Goal: Information Seeking & Learning: Find specific fact

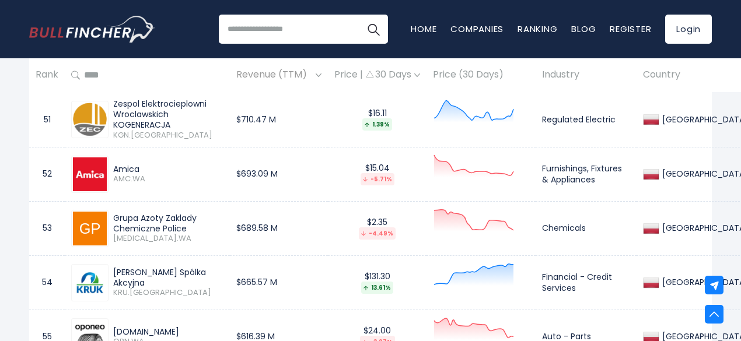
scroll to position [3505, 0]
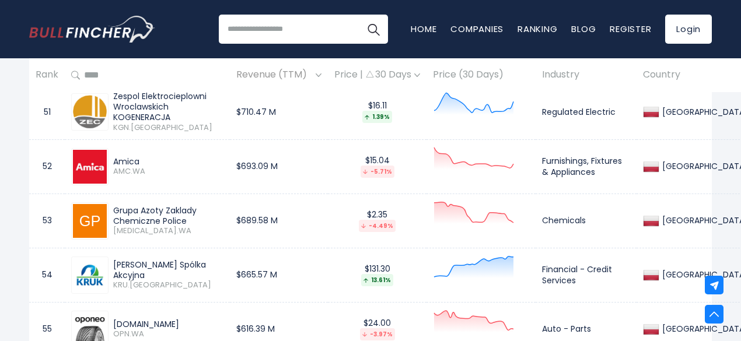
drag, startPoint x: 141, startPoint y: 165, endPoint x: 111, endPoint y: 166, distance: 29.8
click at [111, 166] on div "Amica AMC.WA" at bounding box center [165, 166] width 115 height 20
copy div "Amica"
drag, startPoint x: 114, startPoint y: 213, endPoint x: 184, endPoint y: 225, distance: 70.9
click at [184, 225] on div "Grupa Azoty Zaklady Chemiczne Police" at bounding box center [168, 215] width 110 height 21
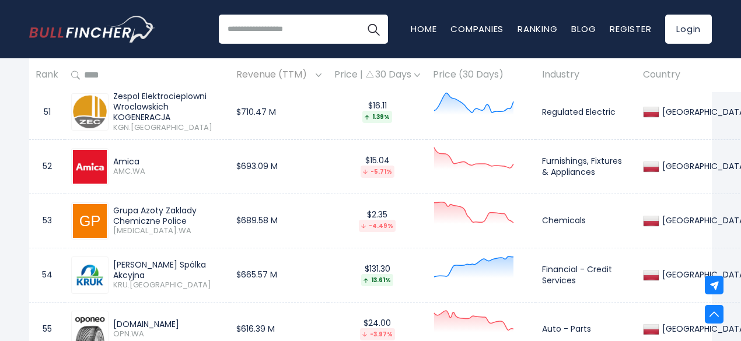
copy div "Grupa Azoty Zaklady Chemiczne Police"
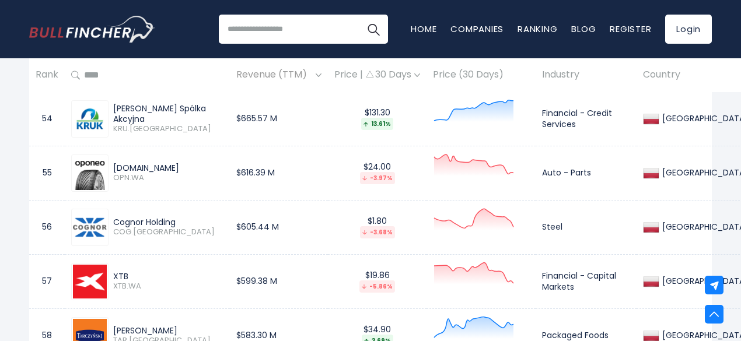
scroll to position [3669, 0]
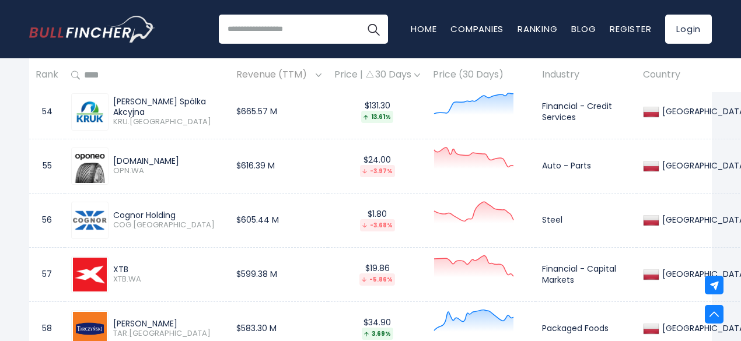
drag, startPoint x: 157, startPoint y: 165, endPoint x: 114, endPoint y: 165, distance: 43.2
click at [114, 165] on div "[DOMAIN_NAME]" at bounding box center [168, 161] width 110 height 10
copy div "[DOMAIN_NAME]"
drag, startPoint x: 177, startPoint y: 219, endPoint x: 113, endPoint y: 214, distance: 64.9
click at [113, 214] on div "Cognor Holding COG.[GEOGRAPHIC_DATA]" at bounding box center [165, 220] width 115 height 20
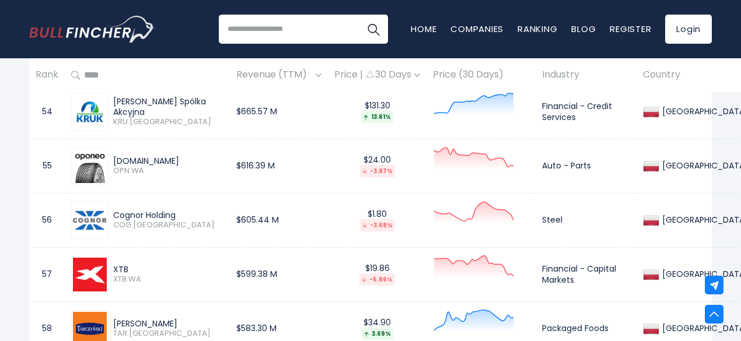
copy div "Cognor Holding"
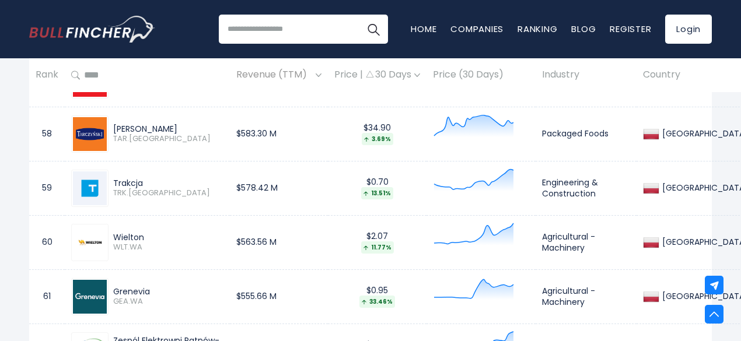
scroll to position [3871, 0]
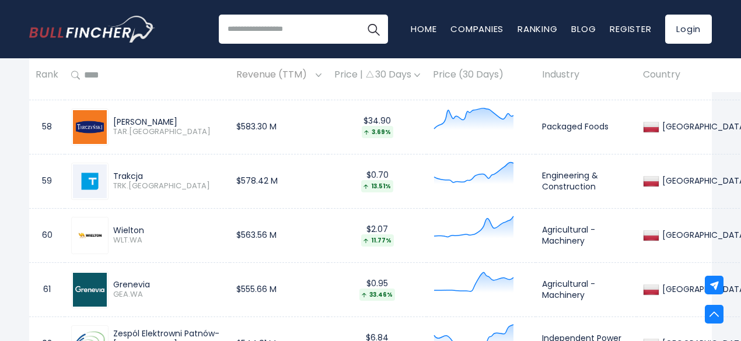
drag, startPoint x: 157, startPoint y: 125, endPoint x: 113, endPoint y: 124, distance: 44.9
click at [113, 124] on div "[PERSON_NAME] TAR.[GEOGRAPHIC_DATA]" at bounding box center [165, 127] width 115 height 20
copy div "[PERSON_NAME]"
drag, startPoint x: 148, startPoint y: 178, endPoint x: 113, endPoint y: 179, distance: 34.4
click at [113, 179] on div "Trakcja" at bounding box center [168, 176] width 110 height 10
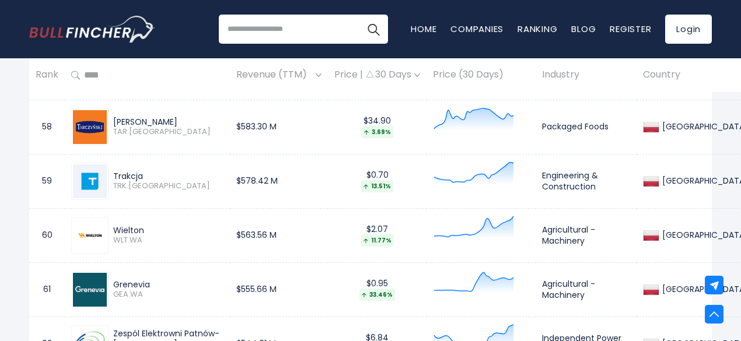
copy div "Trakcja"
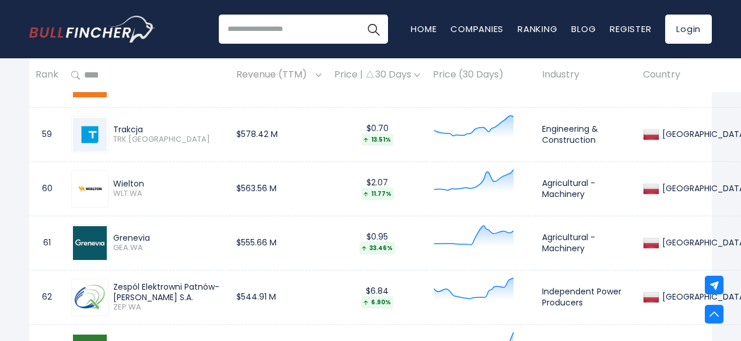
scroll to position [3940, 0]
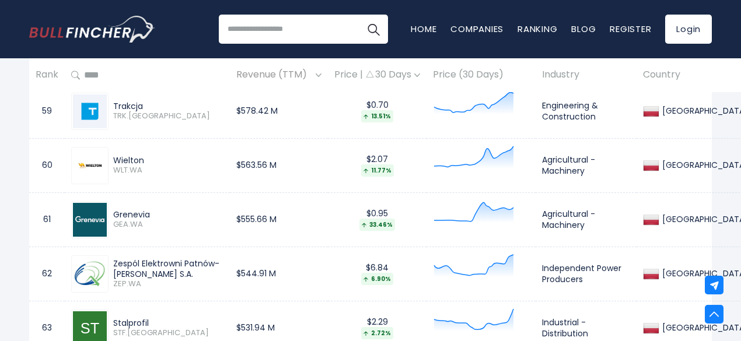
drag, startPoint x: 145, startPoint y: 163, endPoint x: 114, endPoint y: 163, distance: 30.9
click at [114, 163] on div "Wielton" at bounding box center [168, 160] width 110 height 10
copy div "Wielton"
drag, startPoint x: 151, startPoint y: 216, endPoint x: 115, endPoint y: 214, distance: 36.2
click at [115, 214] on div "Grenevia" at bounding box center [168, 214] width 110 height 10
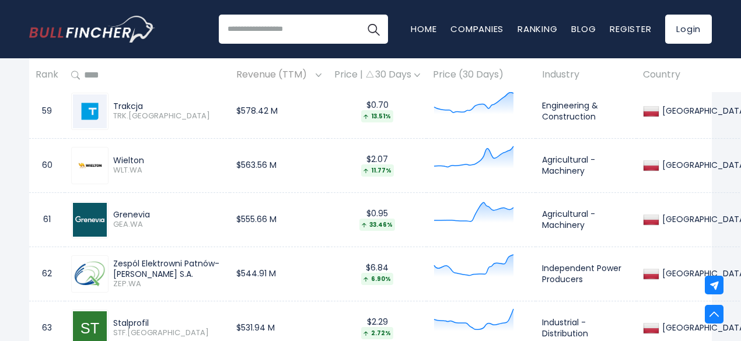
copy div "Grenevia"
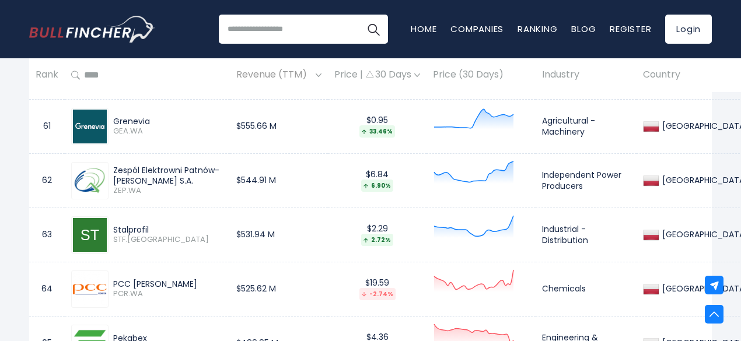
scroll to position [4057, 0]
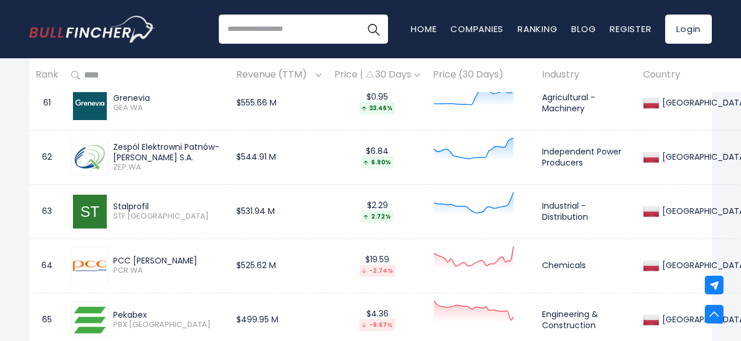
click at [192, 160] on div "Zespól Elektrowni Patnów-[PERSON_NAME] S.A." at bounding box center [168, 152] width 110 height 21
drag, startPoint x: 115, startPoint y: 150, endPoint x: 191, endPoint y: 160, distance: 76.5
click at [191, 160] on div "Zespól Elektrowni Patnów-[PERSON_NAME] S.A." at bounding box center [168, 152] width 110 height 21
drag, startPoint x: 114, startPoint y: 150, endPoint x: 199, endPoint y: 158, distance: 85.5
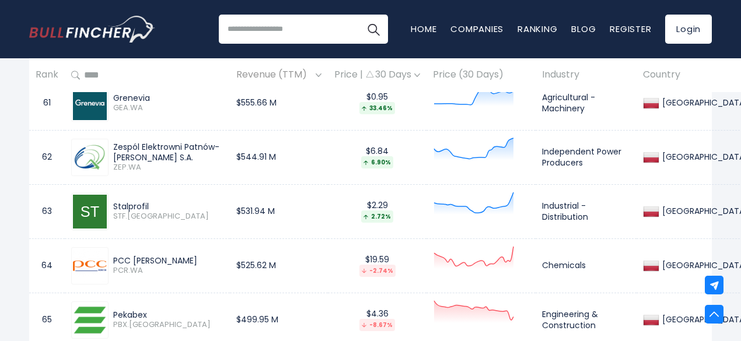
click at [199, 158] on div "Zespól Elektrowni Patnów-[PERSON_NAME] S.A." at bounding box center [168, 152] width 110 height 21
copy div "Zespól Elektrowni Patnów-[PERSON_NAME] S.A."
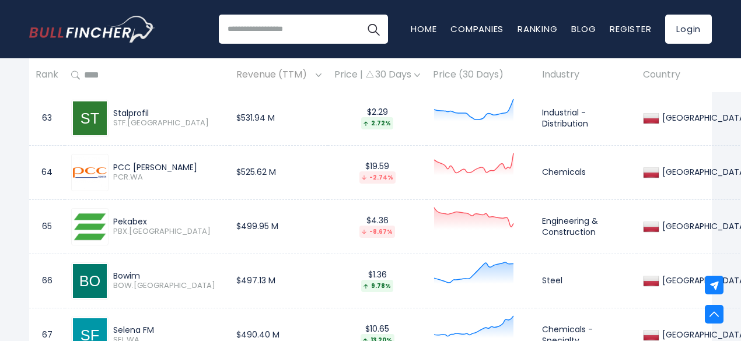
scroll to position [4174, 0]
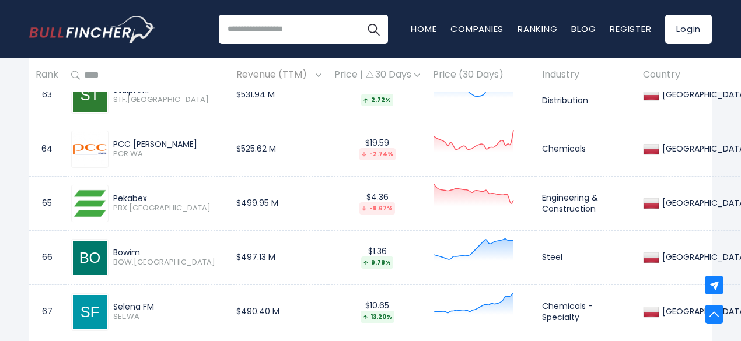
drag, startPoint x: 173, startPoint y: 148, endPoint x: 114, endPoint y: 148, distance: 58.9
click at [114, 148] on div "PCC [PERSON_NAME]" at bounding box center [168, 144] width 110 height 10
copy div "PCC [PERSON_NAME]"
drag, startPoint x: 153, startPoint y: 198, endPoint x: 113, endPoint y: 198, distance: 39.7
click at [113, 198] on div "Pekabex" at bounding box center [168, 198] width 110 height 10
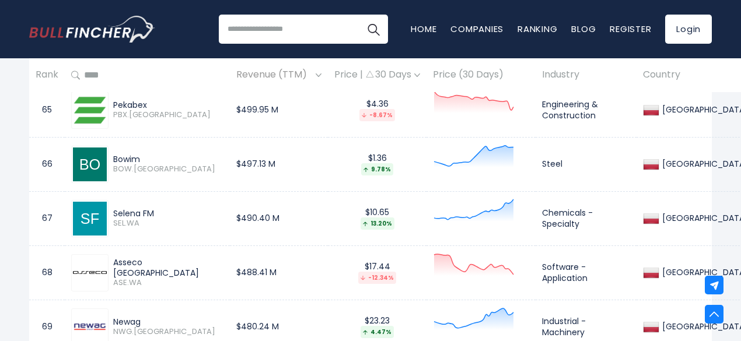
scroll to position [4290, 0]
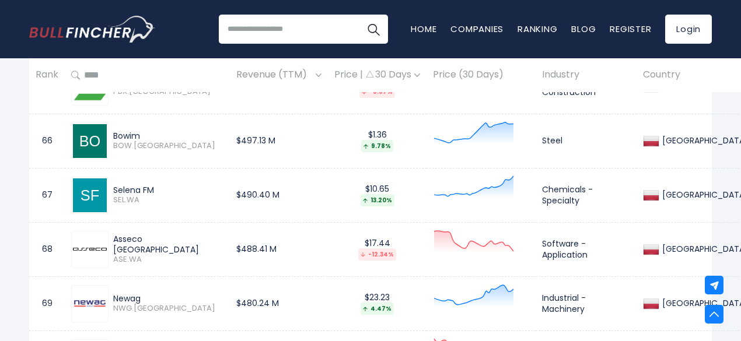
drag, startPoint x: 142, startPoint y: 135, endPoint x: 114, endPoint y: 136, distance: 27.4
click at [114, 136] on div "Bowim" at bounding box center [168, 136] width 110 height 10
drag, startPoint x: 159, startPoint y: 192, endPoint x: 113, endPoint y: 192, distance: 46.1
click at [113, 192] on div "Selena FM SEL.WA" at bounding box center [165, 195] width 115 height 20
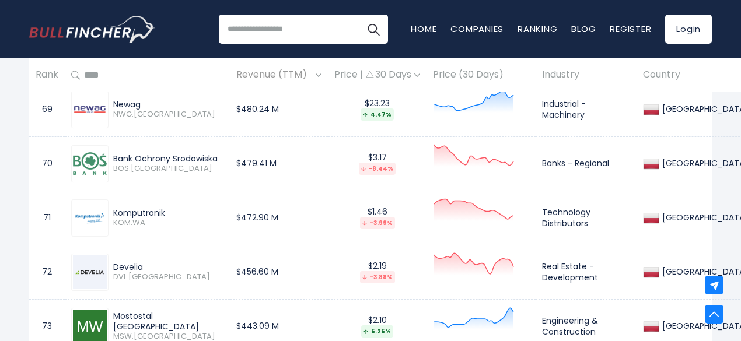
scroll to position [4508, 0]
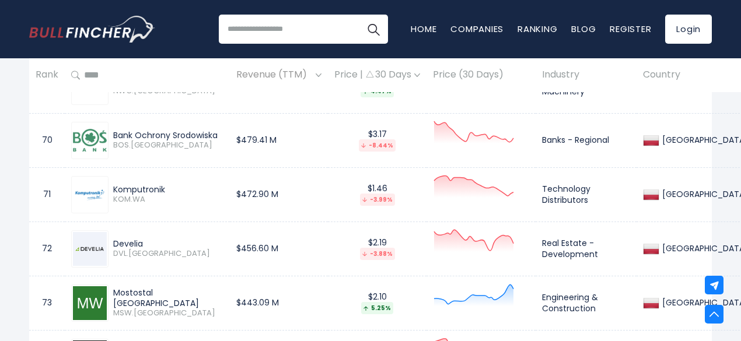
drag, startPoint x: 167, startPoint y: 187, endPoint x: 113, endPoint y: 187, distance: 53.7
click at [113, 187] on div "Komputronik" at bounding box center [168, 189] width 110 height 10
drag, startPoint x: 149, startPoint y: 242, endPoint x: 108, endPoint y: 243, distance: 40.8
click at [108, 243] on div "Develia DVL.WA" at bounding box center [165, 249] width 115 height 20
